Goal: Task Accomplishment & Management: Manage account settings

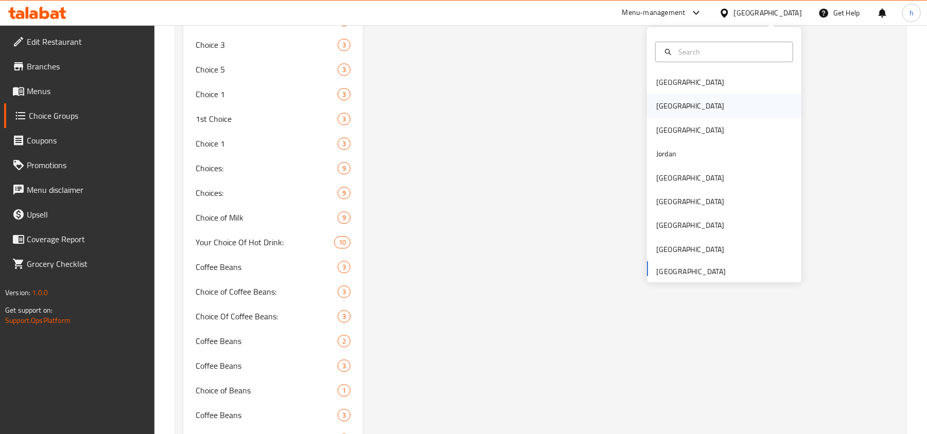
scroll to position [1827, 0]
click at [670, 268] on div "Bahrain Egypt Iraq Jordan Kuwait Oman Qatar Saudi Arabia United Arab Emirates" at bounding box center [724, 177] width 154 height 212
click at [670, 273] on div "Bahrain Egypt Iraq Jordan Kuwait Oman Qatar Saudi Arabia United Arab Emirates" at bounding box center [724, 177] width 154 height 212
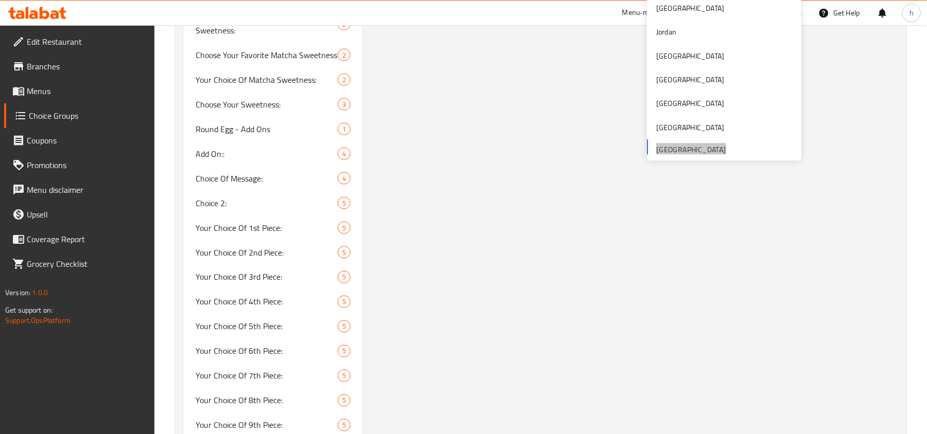
scroll to position [1004, 0]
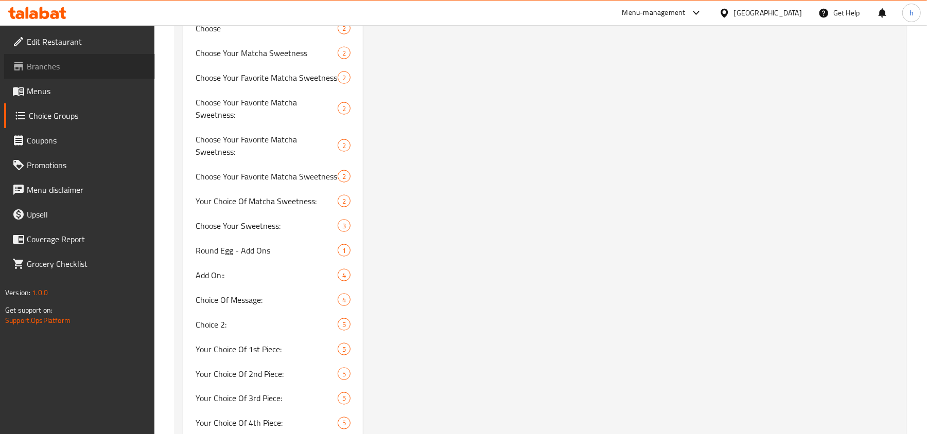
click at [57, 67] on span "Branches" at bounding box center [87, 66] width 120 height 12
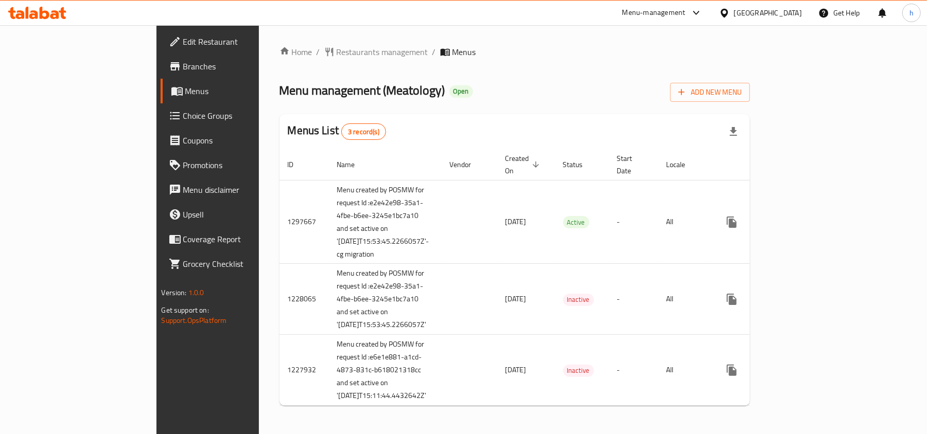
click at [183, 138] on span "Coupons" at bounding box center [243, 140] width 120 height 12
click at [183, 114] on span "Choice Groups" at bounding box center [243, 116] width 120 height 12
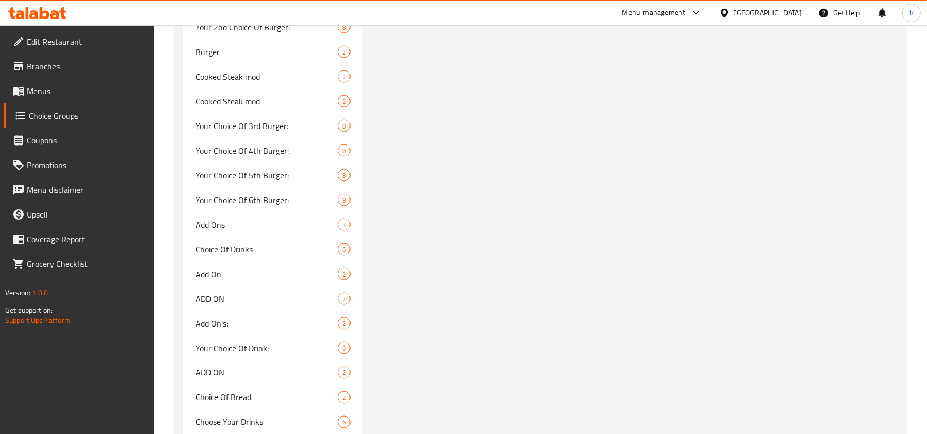
scroll to position [865, 0]
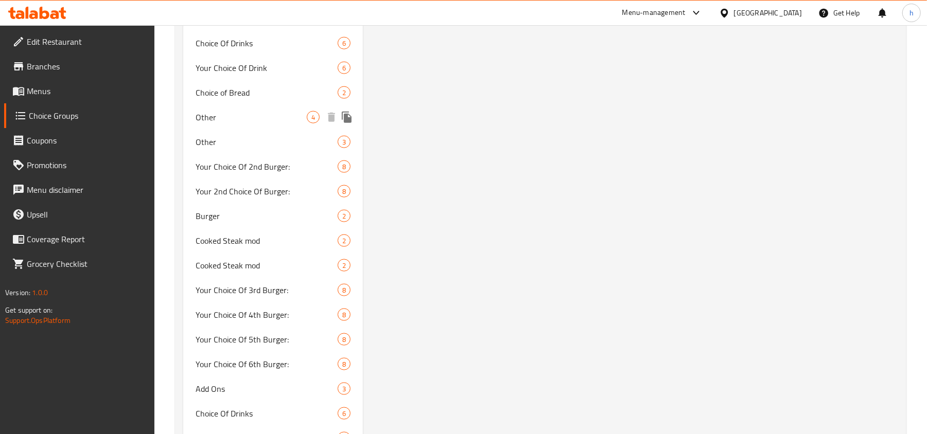
click at [216, 122] on span "Other" at bounding box center [251, 117] width 111 height 12
type input "Other"
type input "0"
type input "4"
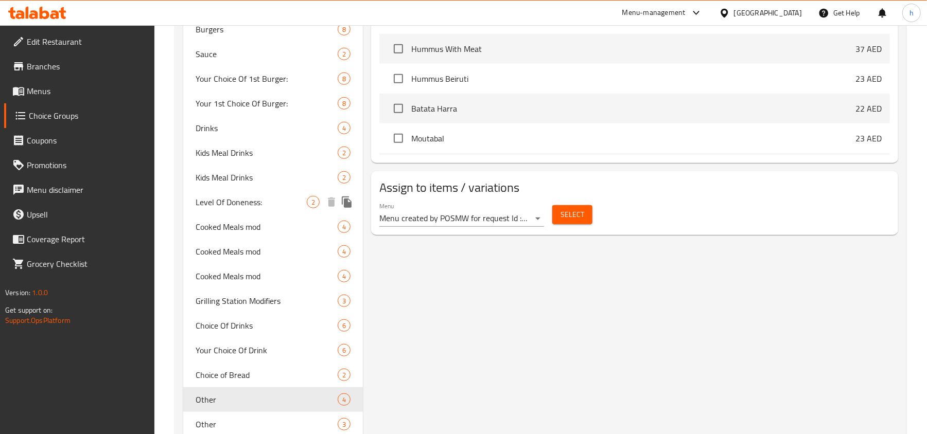
scroll to position [591, 0]
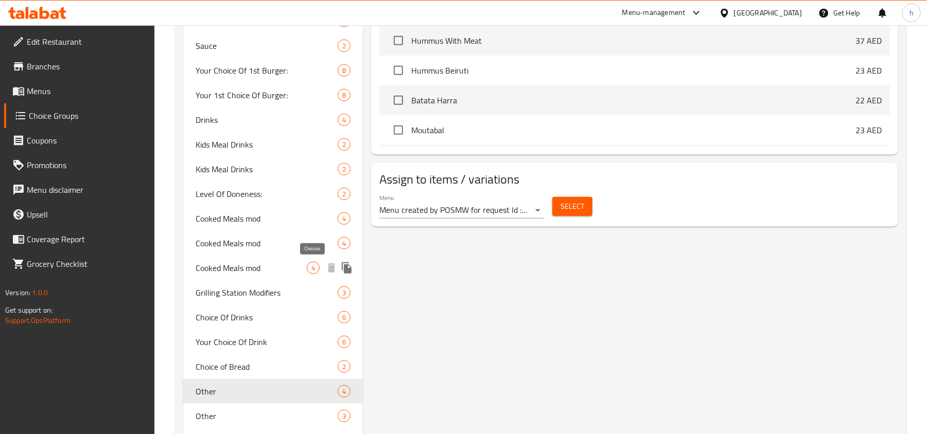
click at [317, 269] on span "4" at bounding box center [313, 269] width 12 height 10
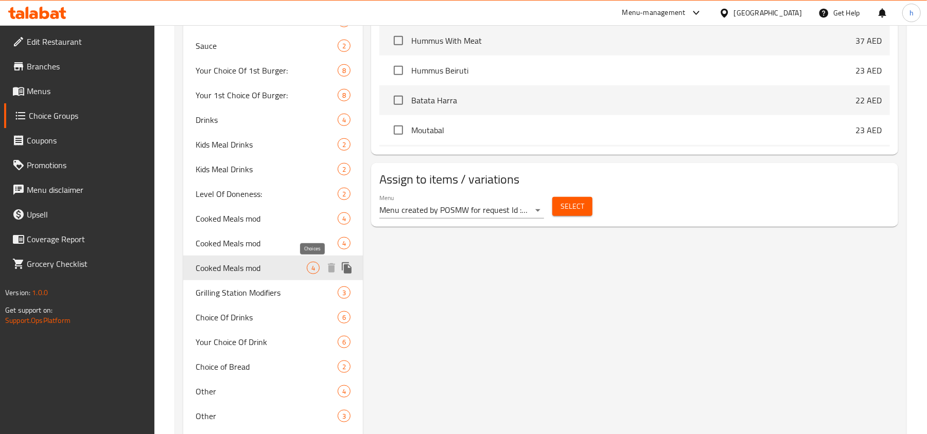
type input "Cooked Meals mod"
type input "1"
type input "2"
click at [308, 270] on span "4" at bounding box center [313, 269] width 12 height 10
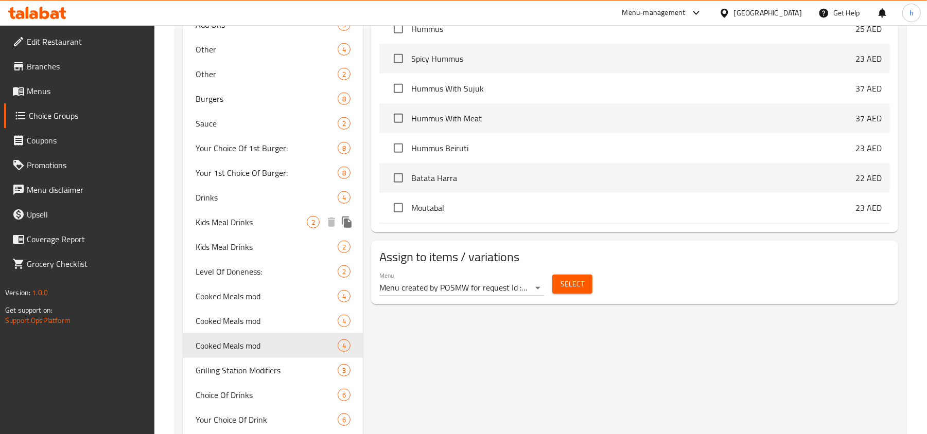
scroll to position [618, 0]
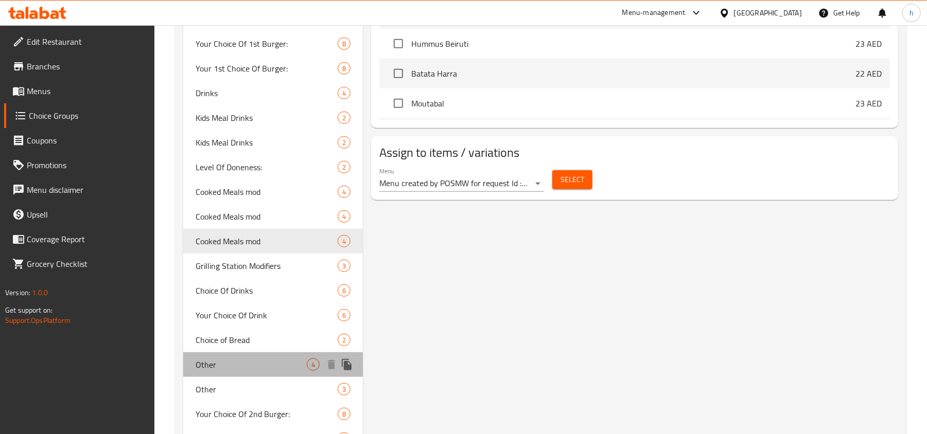
click at [292, 365] on span "Other" at bounding box center [251, 365] width 111 height 12
type input "Other"
type input "0"
type input "4"
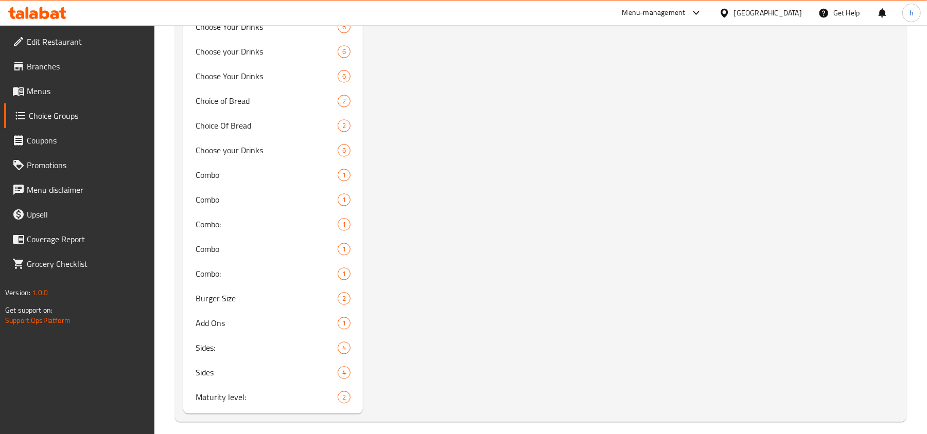
scroll to position [1483, 0]
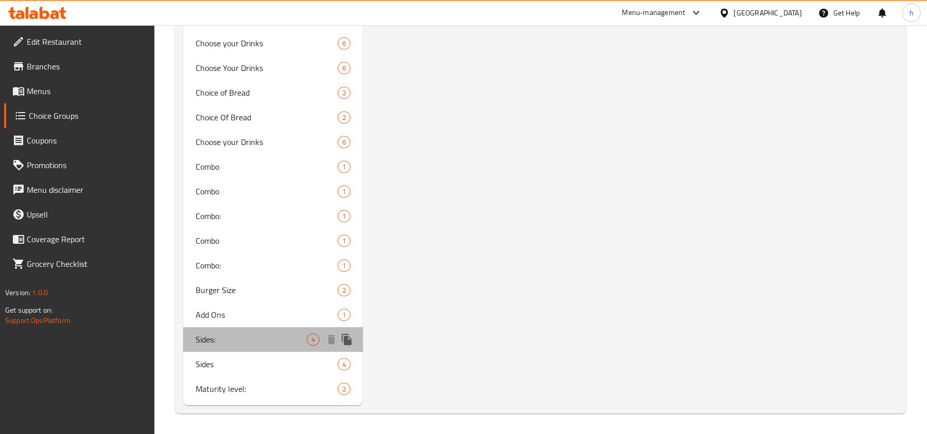
click at [274, 338] on span "Sides:" at bounding box center [251, 340] width 111 height 12
type input "Sides:"
type input "الأطباق الجانبية:"
type input "2"
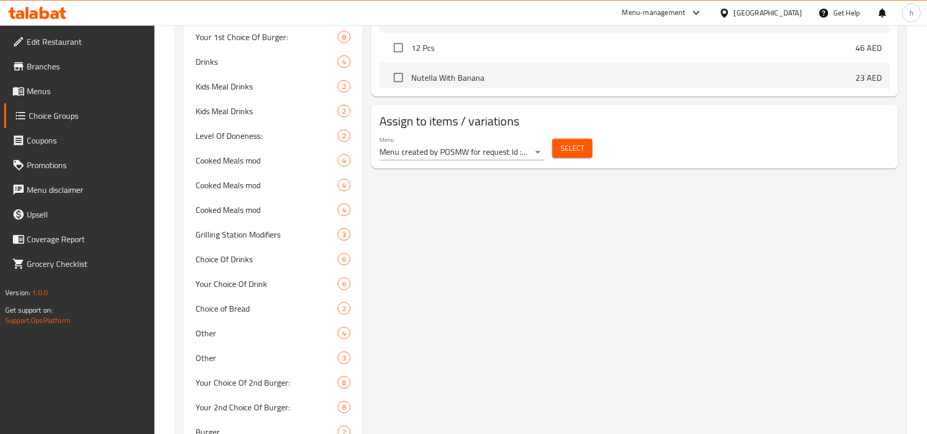
scroll to position [179, 0]
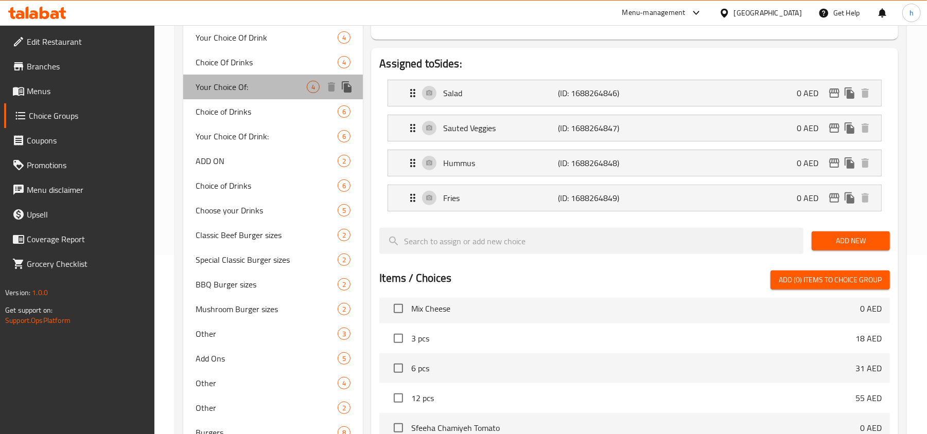
click at [285, 85] on span "Your Choice Of:" at bounding box center [251, 87] width 111 height 12
type input "Your Choice Of:"
type input "إختيارك من:"
type input "1"
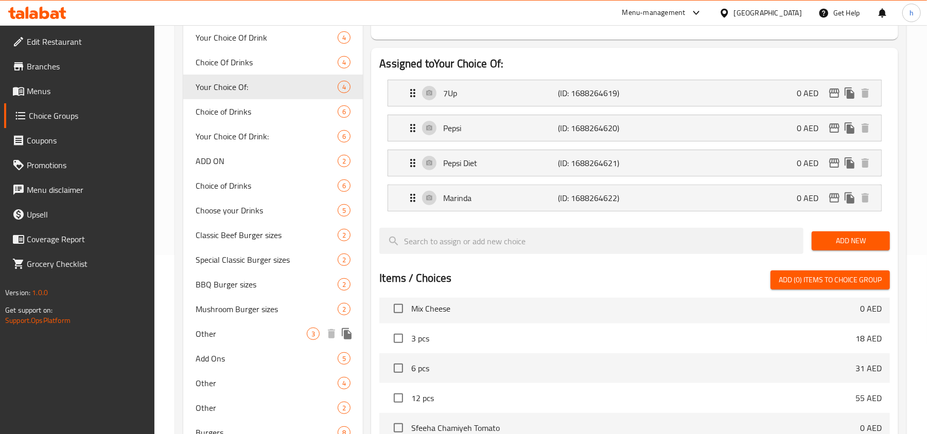
scroll to position [248, 0]
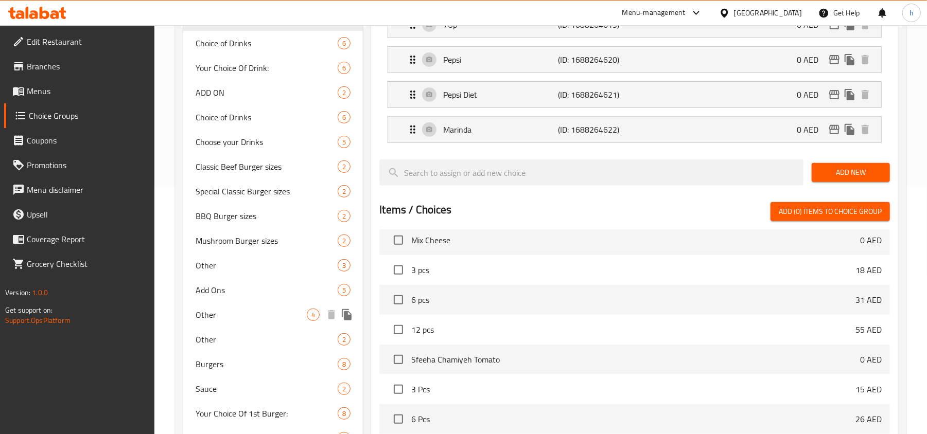
click at [254, 311] on span "Other" at bounding box center [251, 315] width 111 height 12
type input "Other"
type input "0"
type input "4"
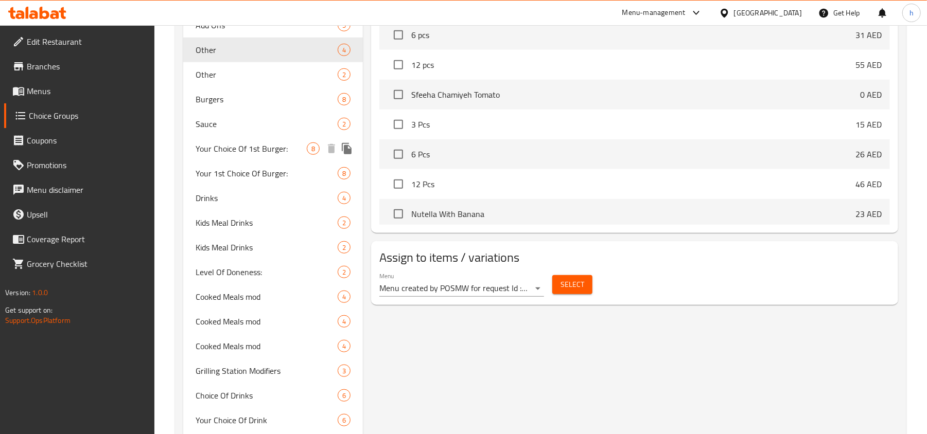
scroll to position [522, 0]
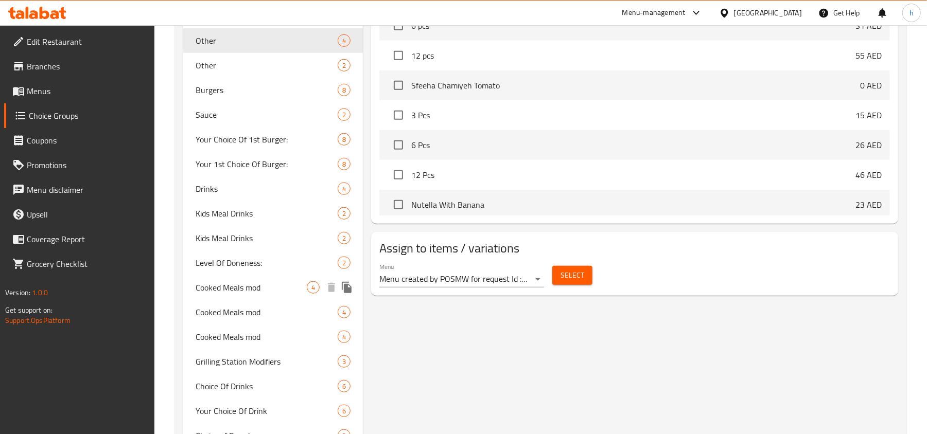
click at [210, 291] on span "Cooked Meals mod" at bounding box center [251, 288] width 111 height 12
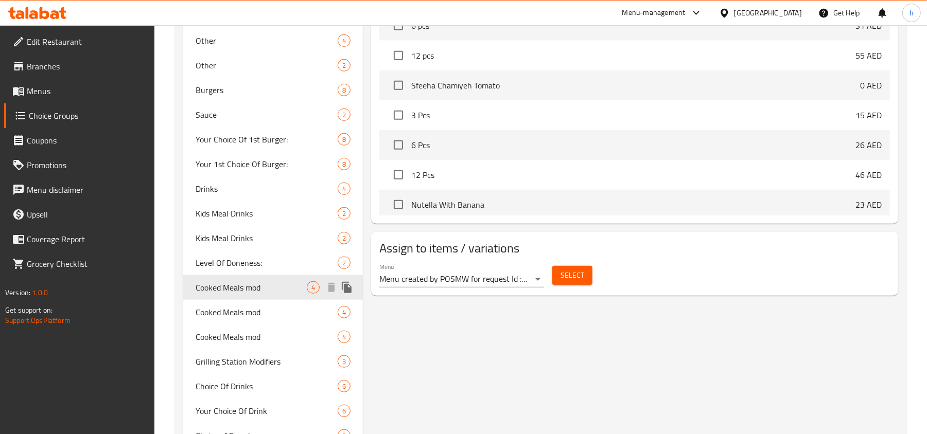
type input "Cooked Meals mod"
type input "2"
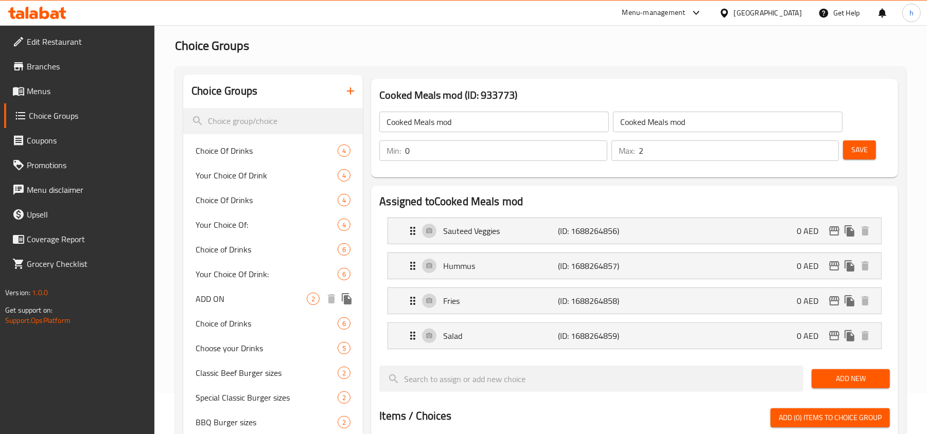
scroll to position [0, 0]
